Goal: Information Seeking & Learning: Learn about a topic

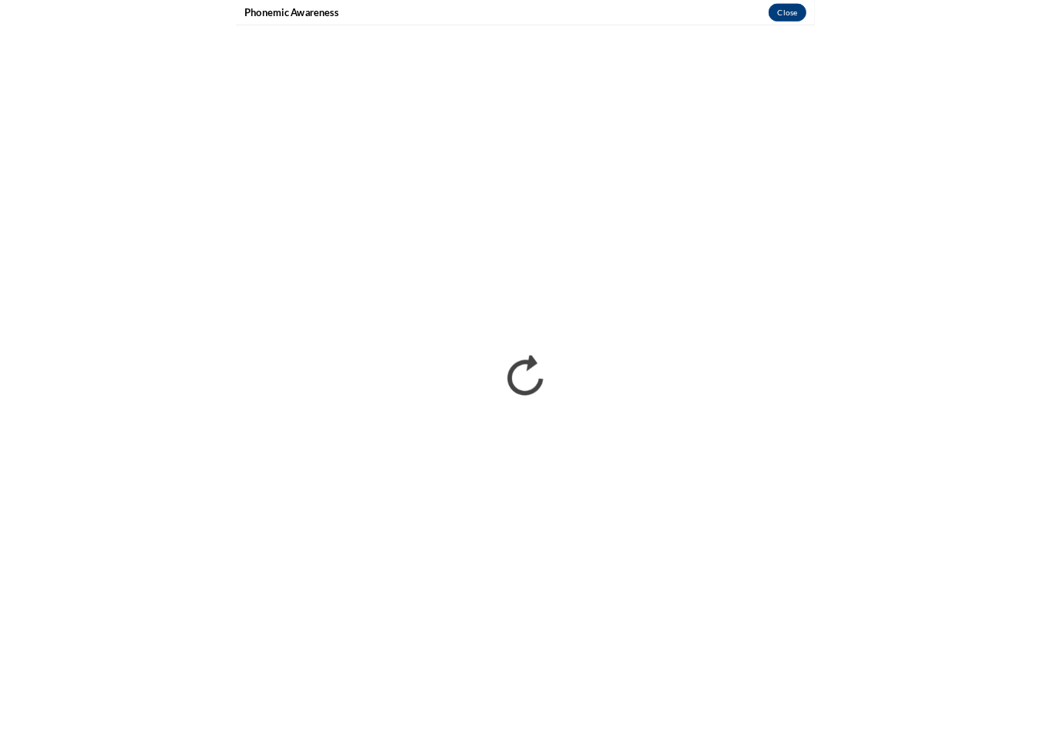
scroll to position [709, 0]
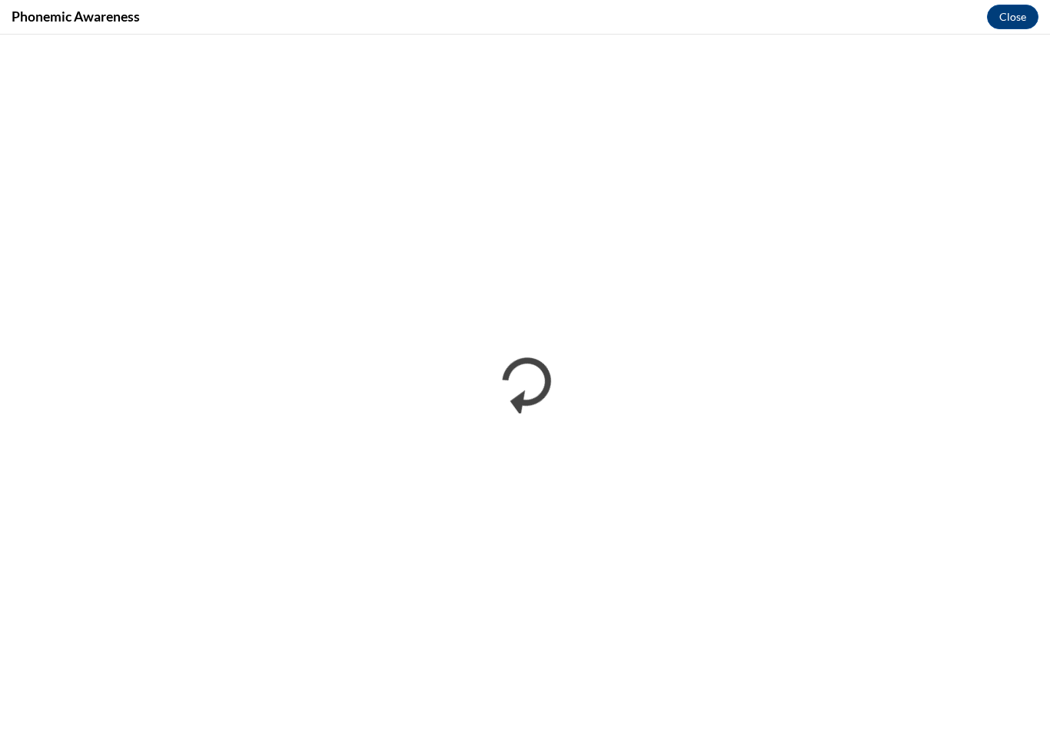
click at [786, 8] on button "Close" at bounding box center [1012, 17] width 51 height 25
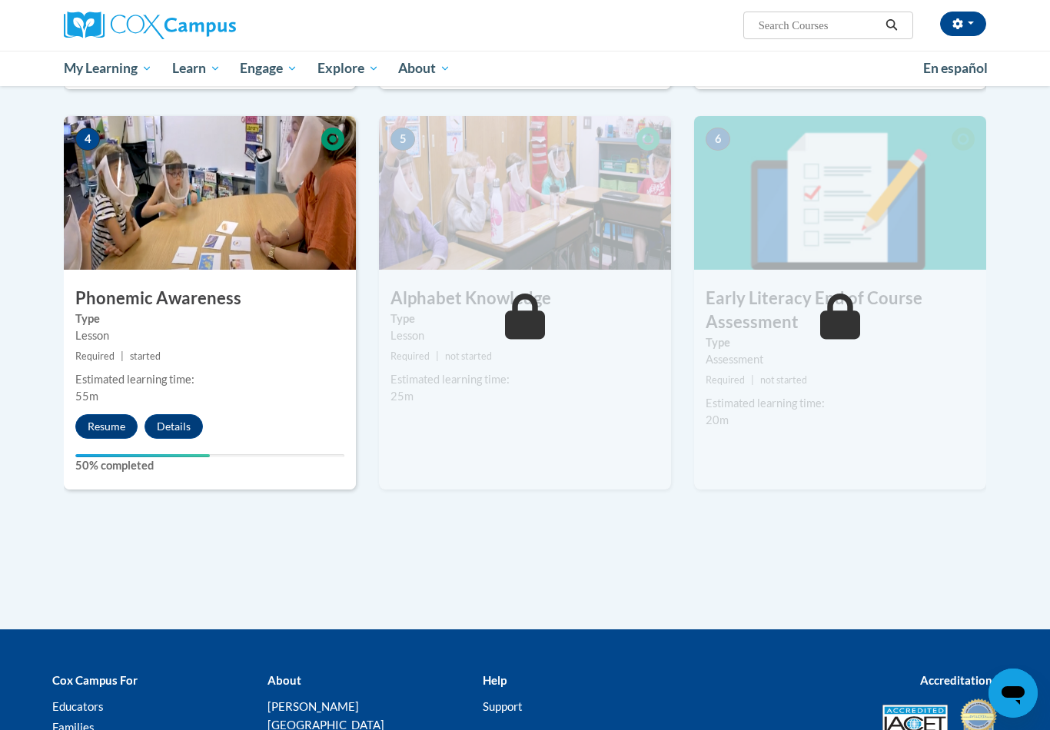
click at [105, 427] on button "Resume" at bounding box center [106, 426] width 62 height 25
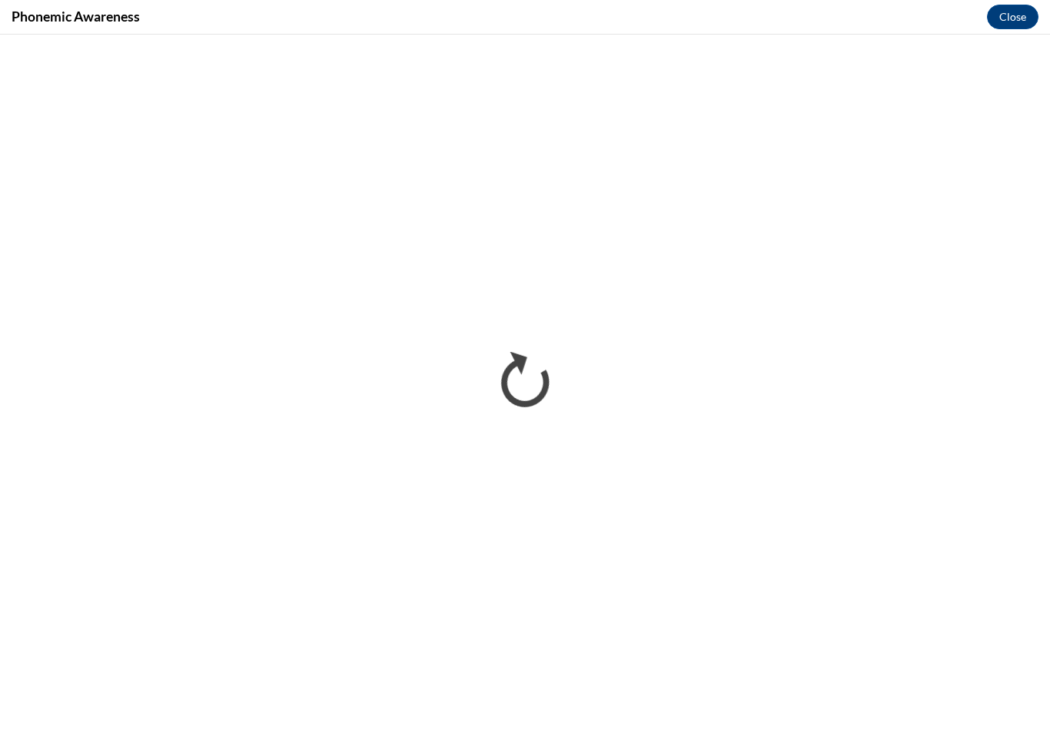
scroll to position [0, 0]
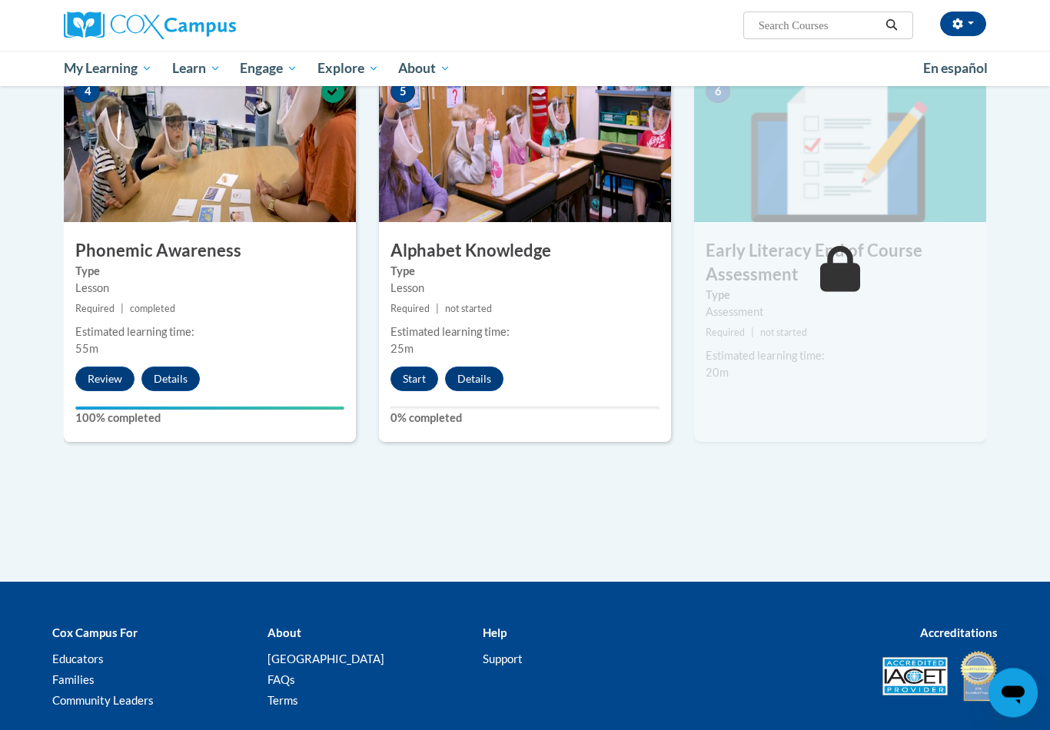
scroll to position [757, 0]
click at [407, 372] on button "Start" at bounding box center [414, 379] width 48 height 25
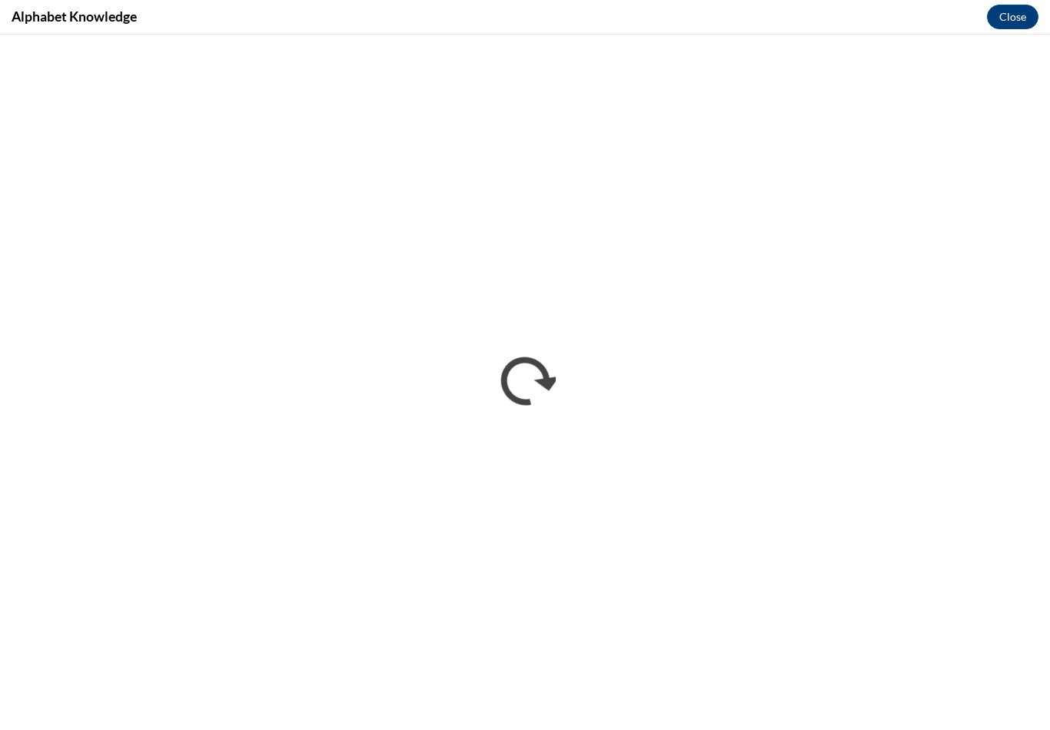
scroll to position [0, 0]
